Goal: Find specific page/section: Find specific page/section

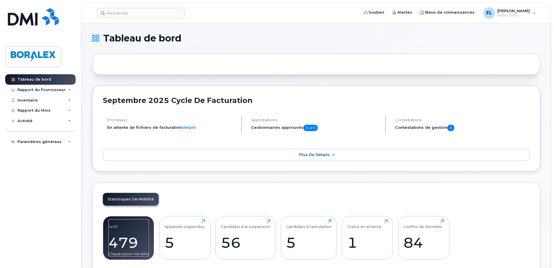
click at [134, 220] on div "Actif 479 Cliquez pour voir plus" at bounding box center [128, 238] width 40 height 37
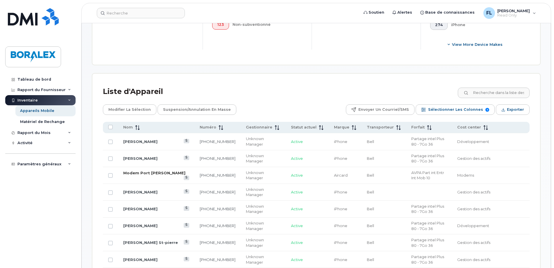
scroll to position [232, 0]
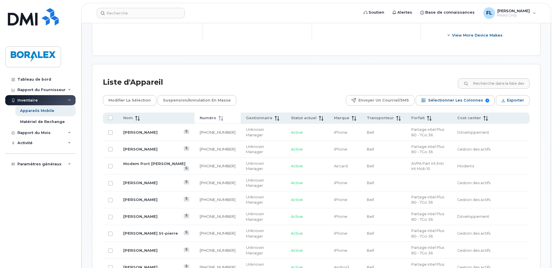
click at [218, 119] on icon at bounding box center [220, 118] width 5 height 5
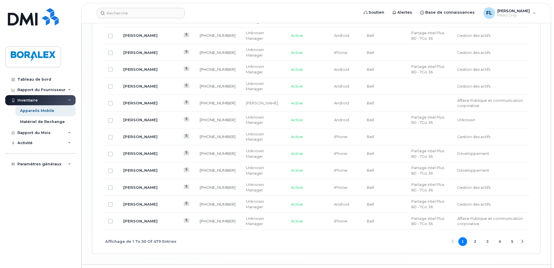
scroll to position [985, 0]
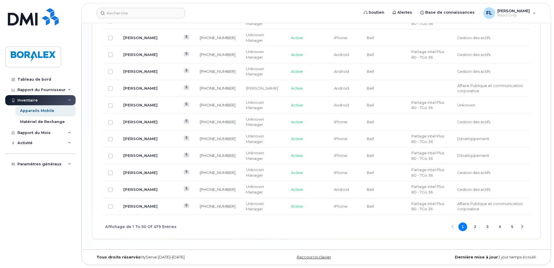
click at [473, 227] on button "2" at bounding box center [474, 227] width 9 height 9
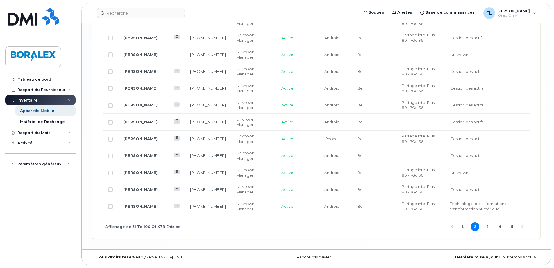
click at [487, 227] on button "3" at bounding box center [487, 227] width 9 height 9
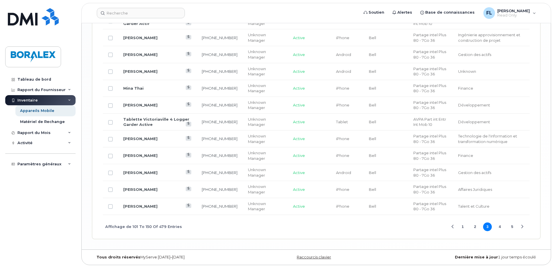
click at [499, 227] on button "4" at bounding box center [499, 227] width 9 height 9
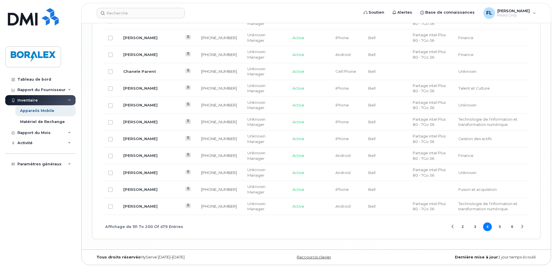
click at [500, 228] on button "5" at bounding box center [499, 227] width 9 height 9
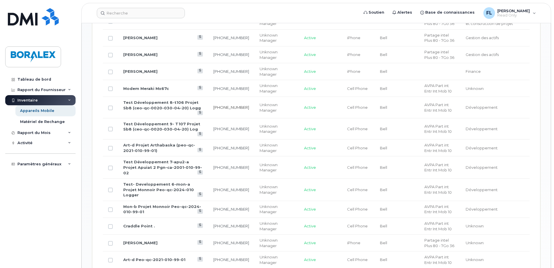
scroll to position [521, 0]
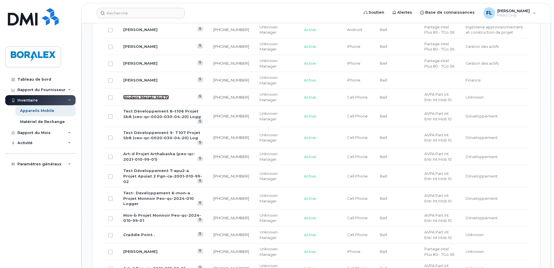
click at [143, 97] on link "Modem Meraki Mx67c" at bounding box center [146, 97] width 46 height 5
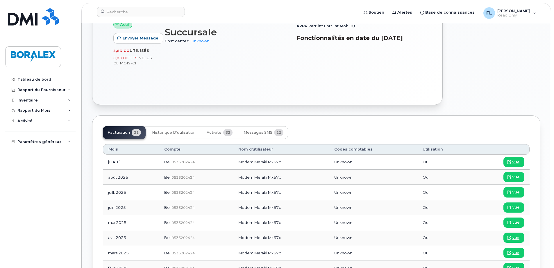
scroll to position [174, 0]
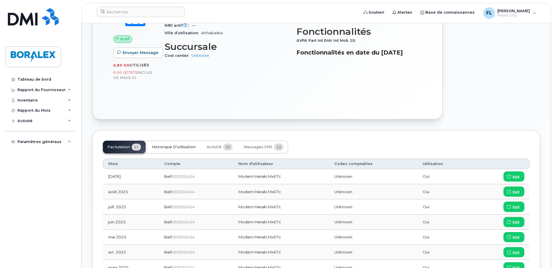
click at [177, 146] on span "Historique d’utilisation" at bounding box center [174, 147] width 44 height 5
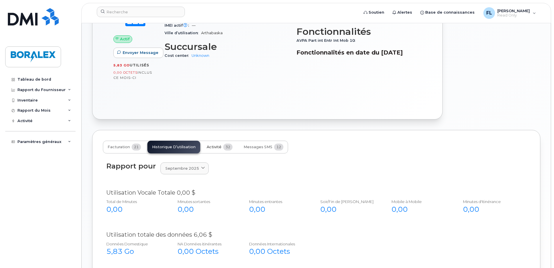
click at [212, 147] on span "Activité" at bounding box center [213, 147] width 15 height 5
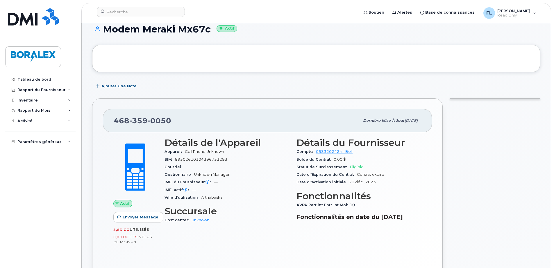
scroll to position [0, 0]
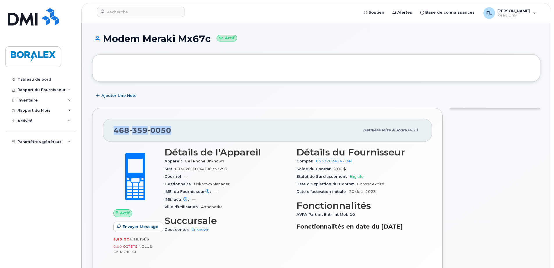
drag, startPoint x: 114, startPoint y: 131, endPoint x: 170, endPoint y: 133, distance: 56.4
click at [170, 133] on div "468 359 0050" at bounding box center [237, 130] width 246 height 12
copy span "468 359 0050"
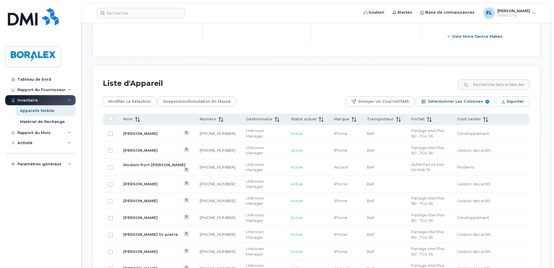
scroll to position [232, 0]
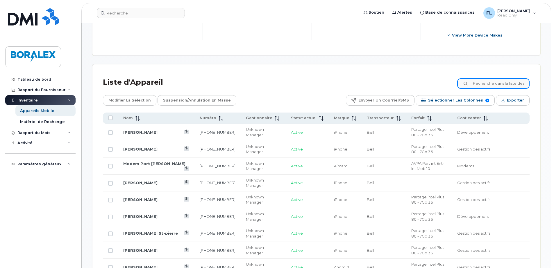
click at [484, 83] on input at bounding box center [493, 83] width 72 height 10
paste input "4383345215"
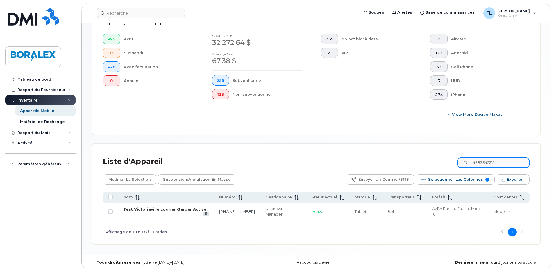
type input "4383345215"
click at [172, 209] on link "Test Victoriaville Logger Garder Active" at bounding box center [164, 209] width 83 height 5
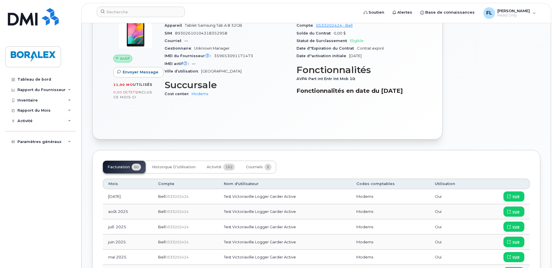
scroll to position [116, 0]
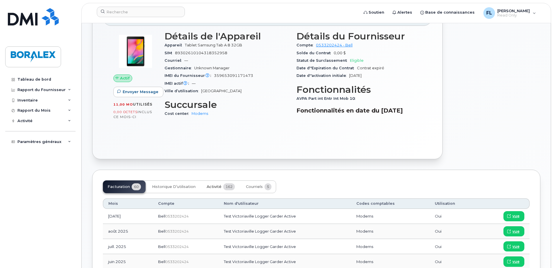
click at [229, 190] on span "162" at bounding box center [229, 187] width 12 height 7
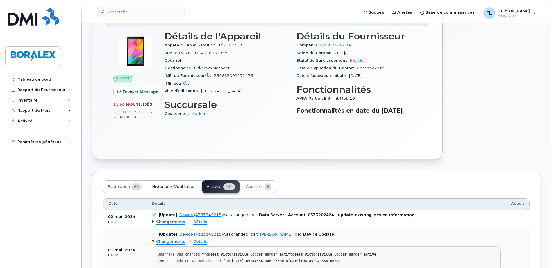
click at [167, 189] on span "Historique d’utilisation" at bounding box center [174, 187] width 44 height 5
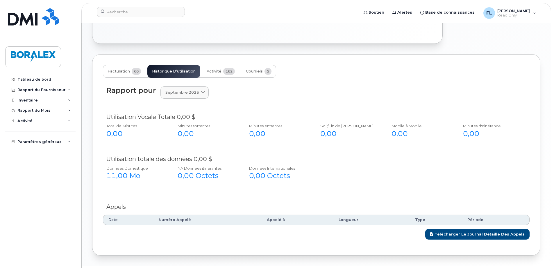
scroll to position [251, 0]
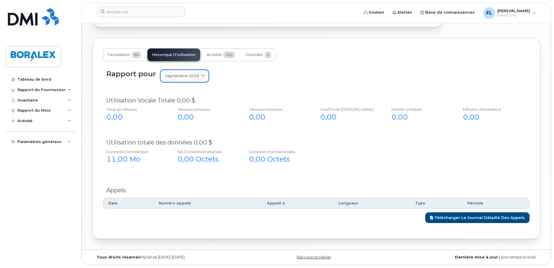
click at [201, 75] on icon at bounding box center [203, 76] width 4 height 4
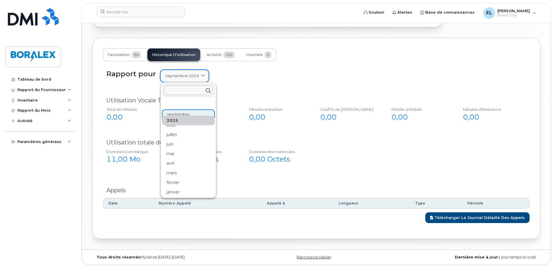
click at [201, 75] on icon at bounding box center [203, 76] width 4 height 4
click at [175, 126] on div "août" at bounding box center [188, 126] width 53 height 10
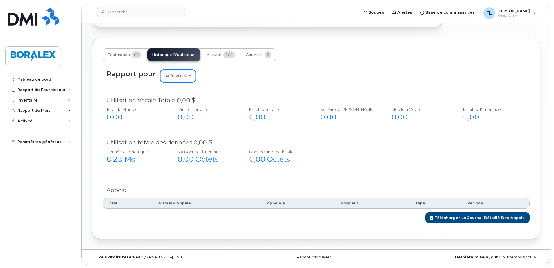
click at [189, 79] on span at bounding box center [190, 76] width 6 height 6
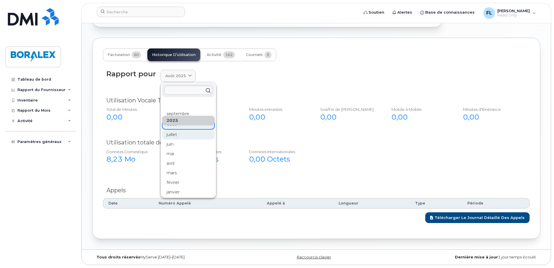
click at [173, 136] on div "juillet" at bounding box center [188, 135] width 53 height 10
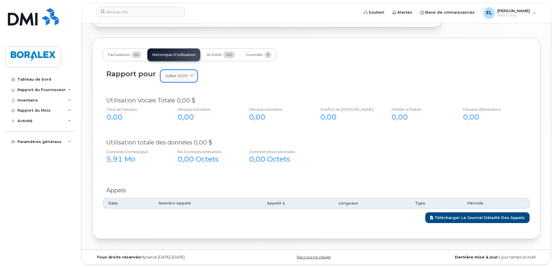
click at [191, 77] on icon at bounding box center [192, 76] width 4 height 4
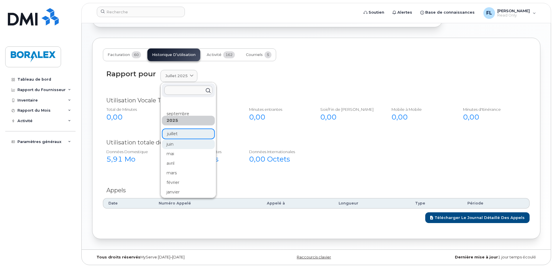
click at [171, 145] on div "juin" at bounding box center [188, 145] width 53 height 10
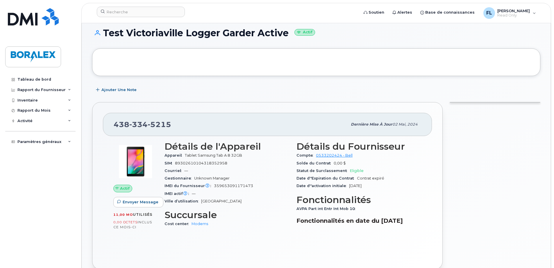
scroll to position [0, 0]
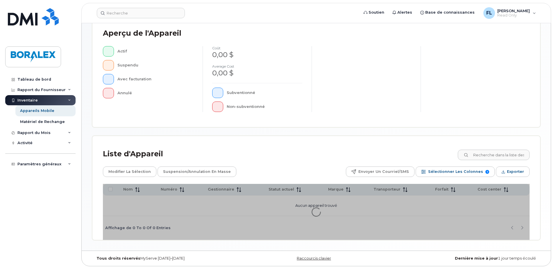
scroll to position [133, 0]
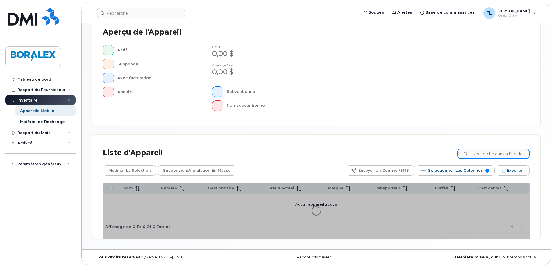
click at [486, 156] on input at bounding box center [493, 154] width 72 height 10
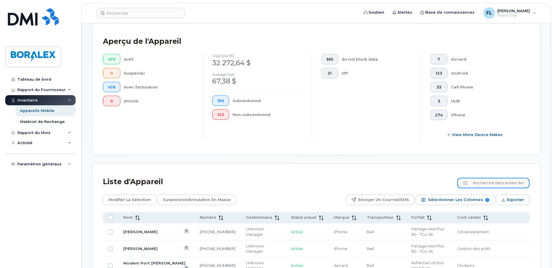
type input "8193505746"
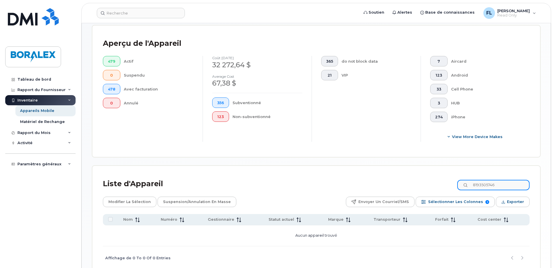
scroll to position [133, 0]
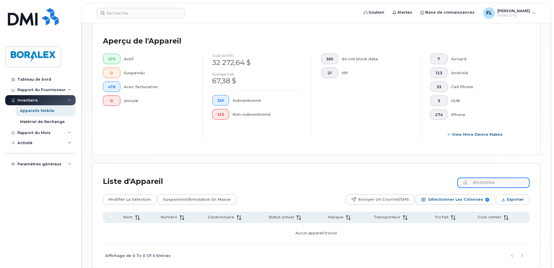
drag, startPoint x: 501, startPoint y: 183, endPoint x: 473, endPoint y: 186, distance: 28.1
click at [473, 186] on input "8193505746" at bounding box center [493, 183] width 72 height 10
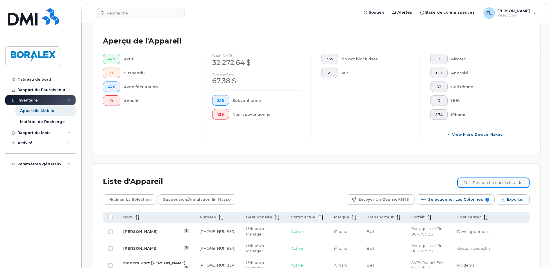
click at [481, 183] on input at bounding box center [493, 183] width 72 height 10
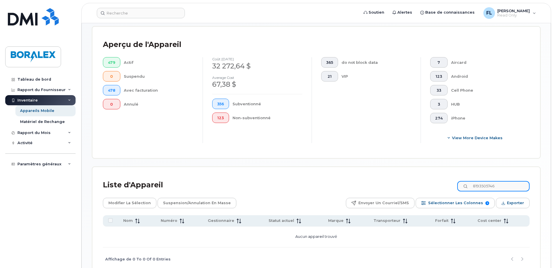
scroll to position [133, 0]
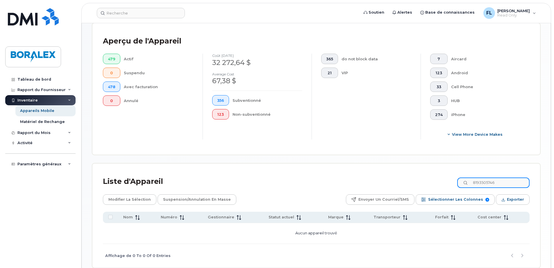
drag, startPoint x: 502, startPoint y: 183, endPoint x: 476, endPoint y: 188, distance: 26.1
click at [476, 188] on input "8193505746" at bounding box center [493, 183] width 72 height 10
paste input "21481"
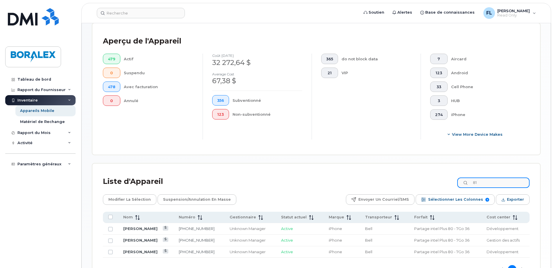
type input "8"
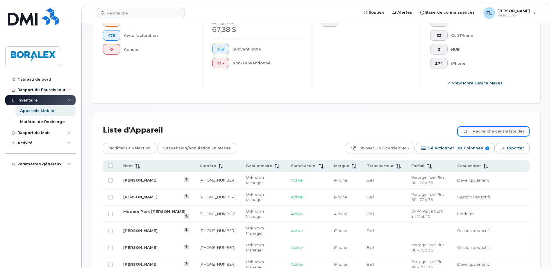
scroll to position [162, 0]
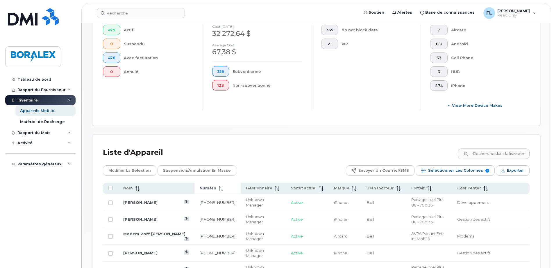
click at [200, 187] on span "Numéro" at bounding box center [208, 188] width 17 height 5
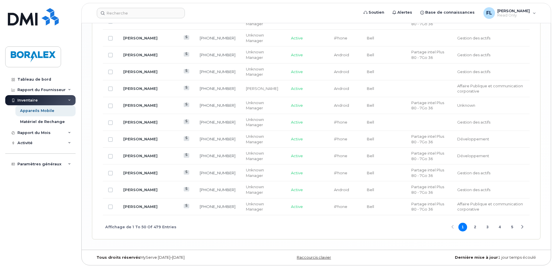
scroll to position [985, 0]
click at [511, 227] on button "5" at bounding box center [511, 227] width 9 height 9
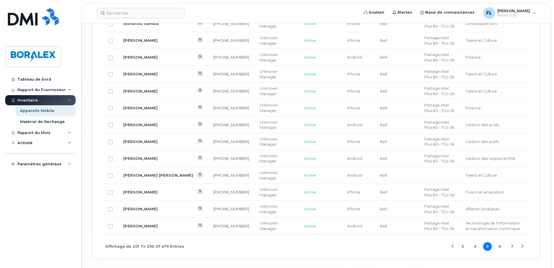
click at [513, 242] on button "7" at bounding box center [511, 246] width 9 height 9
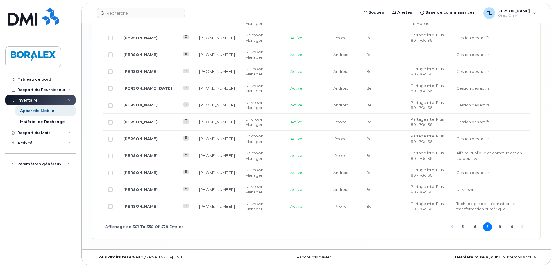
click at [512, 227] on button "9" at bounding box center [511, 227] width 9 height 9
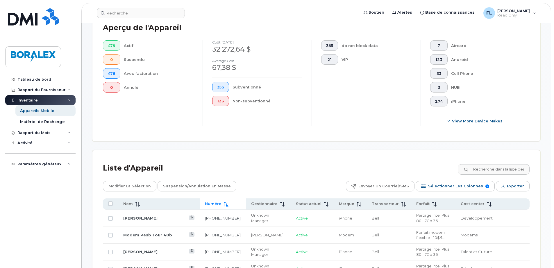
scroll to position [143, 0]
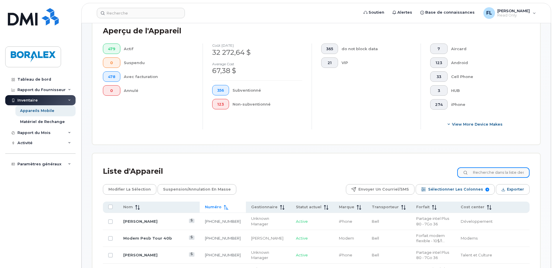
click at [488, 171] on input at bounding box center [493, 173] width 72 height 10
paste input "8193576374"
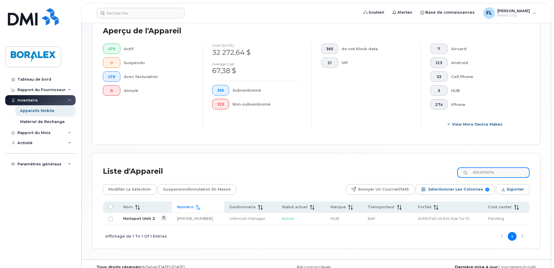
type input "8193576374"
click at [138, 219] on link "Hotspot Unit 2" at bounding box center [139, 218] width 32 height 5
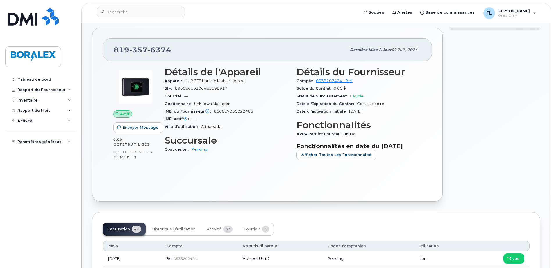
scroll to position [116, 0]
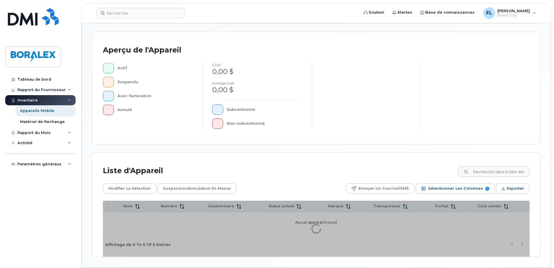
scroll to position [133, 0]
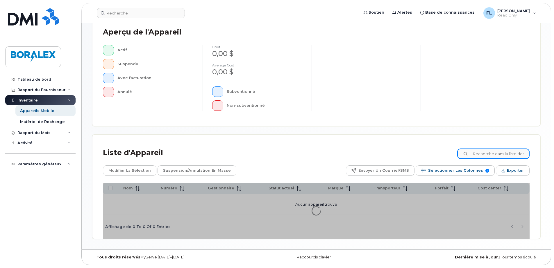
click at [483, 154] on input at bounding box center [493, 154] width 72 height 10
paste input "8194333694"
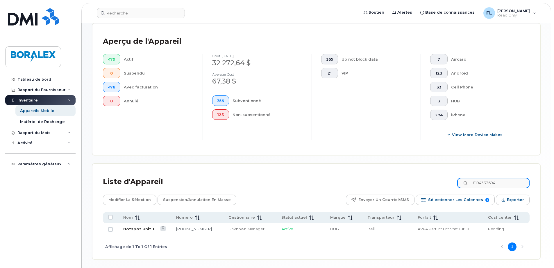
type input "8194333694"
click at [139, 229] on link "Hotspot Unit 1" at bounding box center [138, 229] width 31 height 5
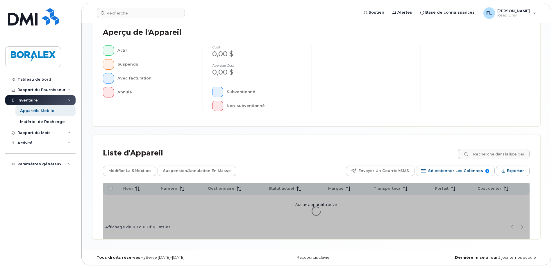
scroll to position [133, 0]
click at [481, 152] on input at bounding box center [493, 154] width 72 height 10
paste input "8195523583"
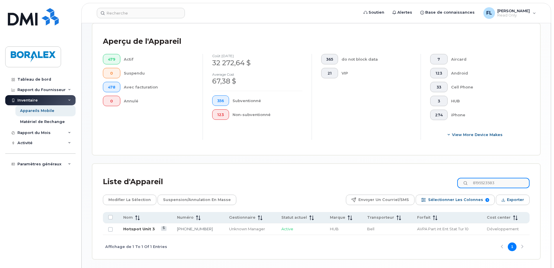
type input "8195523583"
click at [133, 229] on link "Hotspot Unit 3" at bounding box center [139, 229] width 32 height 5
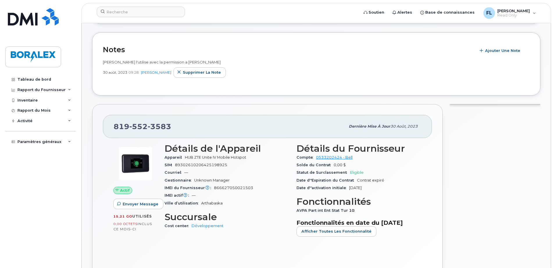
scroll to position [29, 0]
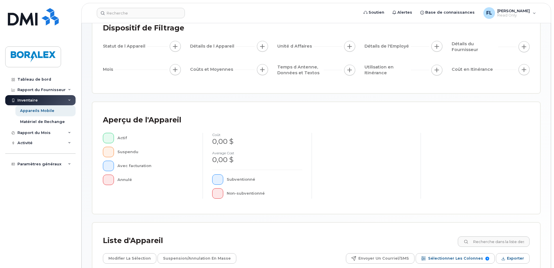
scroll to position [133, 0]
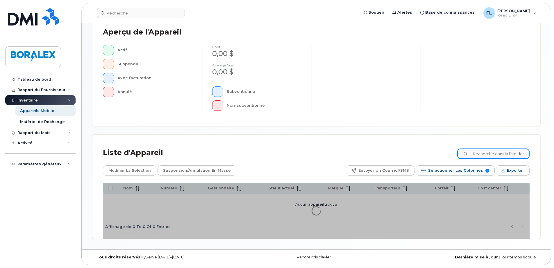
click at [489, 154] on input at bounding box center [493, 154] width 72 height 10
paste input "8195525637"
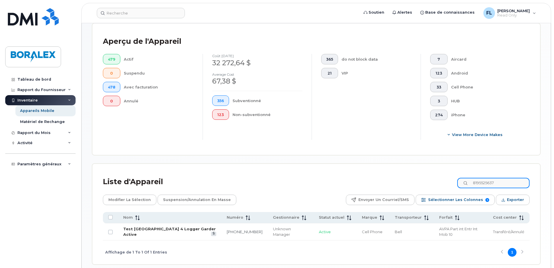
type input "8195525637"
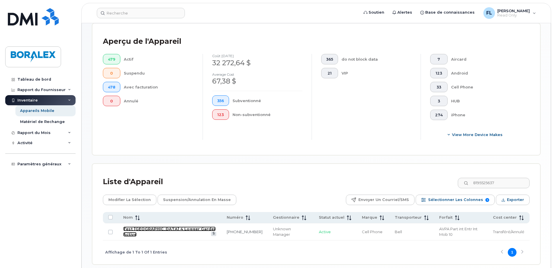
click at [181, 229] on link "Test [GEOGRAPHIC_DATA] 4 Logger Garder Active" at bounding box center [169, 232] width 92 height 10
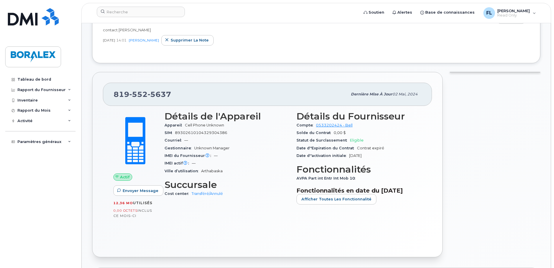
scroll to position [87, 0]
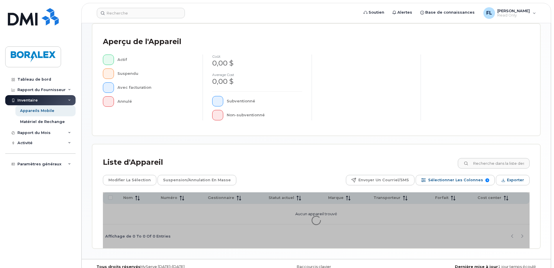
scroll to position [133, 0]
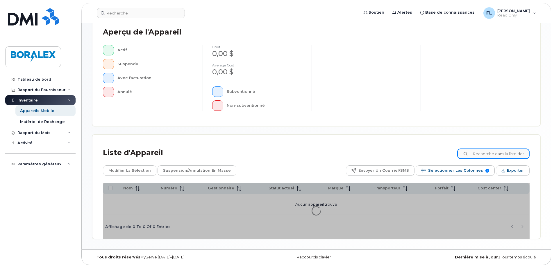
click at [484, 153] on input at bounding box center [493, 154] width 72 height 10
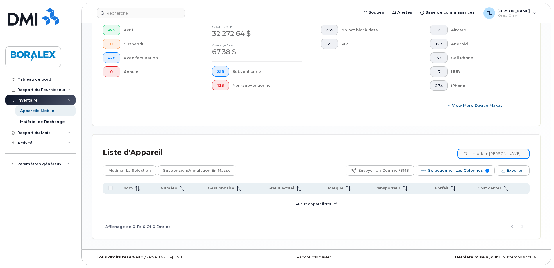
scroll to position [162, 0]
drag, startPoint x: 505, startPoint y: 154, endPoint x: 477, endPoint y: 154, distance: 27.9
click at [477, 154] on input "modem [PERSON_NAME]" at bounding box center [493, 154] width 72 height 10
drag, startPoint x: 500, startPoint y: 153, endPoint x: 479, endPoint y: 155, distance: 21.2
click at [479, 155] on input "8193505746" at bounding box center [493, 154] width 72 height 10
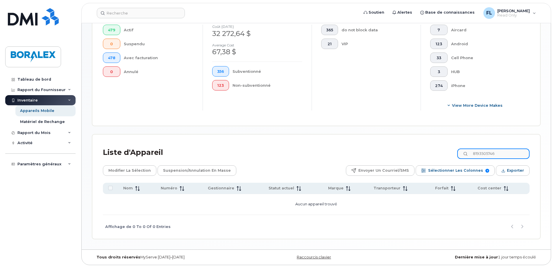
paste input "76374"
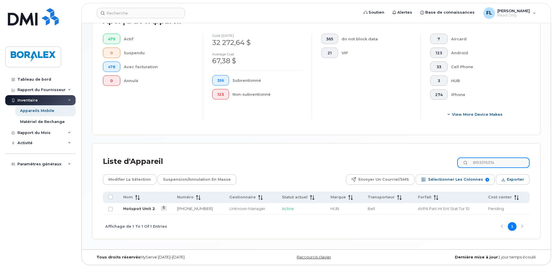
type input "8193576374"
click at [142, 209] on link "Hotspot Unit 2" at bounding box center [139, 208] width 32 height 5
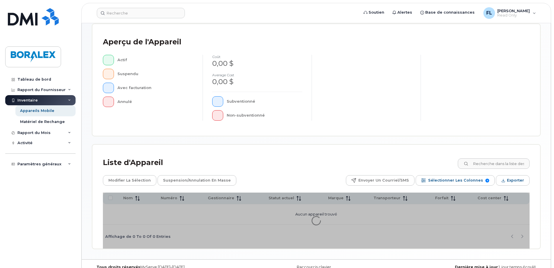
scroll to position [133, 0]
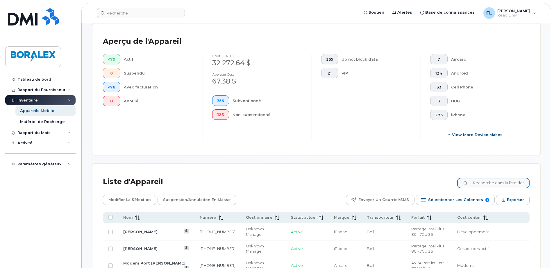
click at [484, 183] on input at bounding box center [493, 183] width 72 height 10
paste input "8193505746"
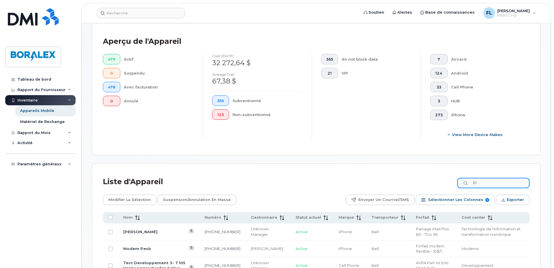
type input "8"
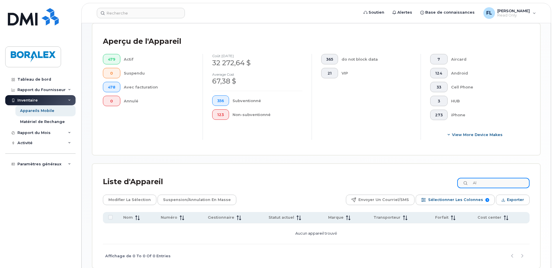
type input "A"
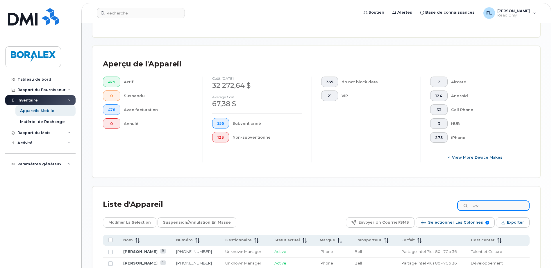
scroll to position [89, 0]
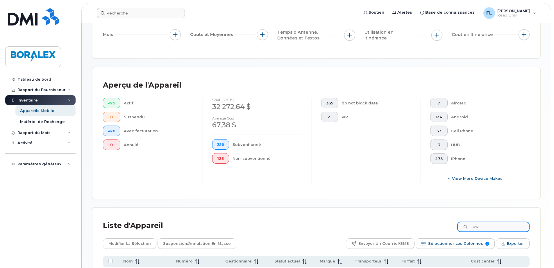
type input "aw"
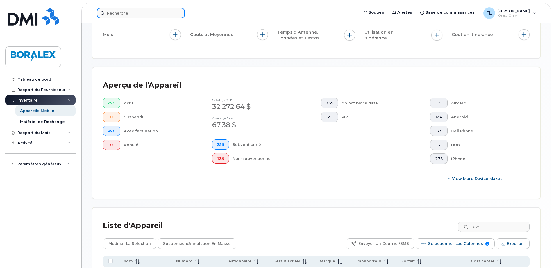
click at [113, 14] on input at bounding box center [141, 13] width 88 height 10
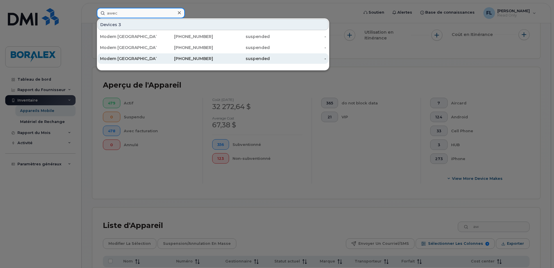
type input "awec"
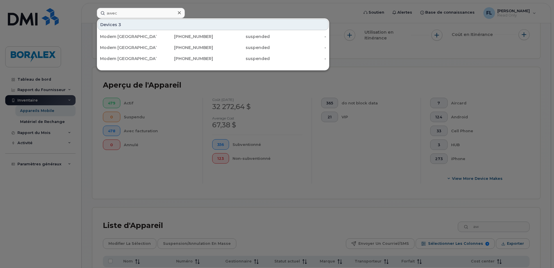
click at [179, 12] on icon at bounding box center [179, 12] width 3 height 5
